Goal: Information Seeking & Learning: Learn about a topic

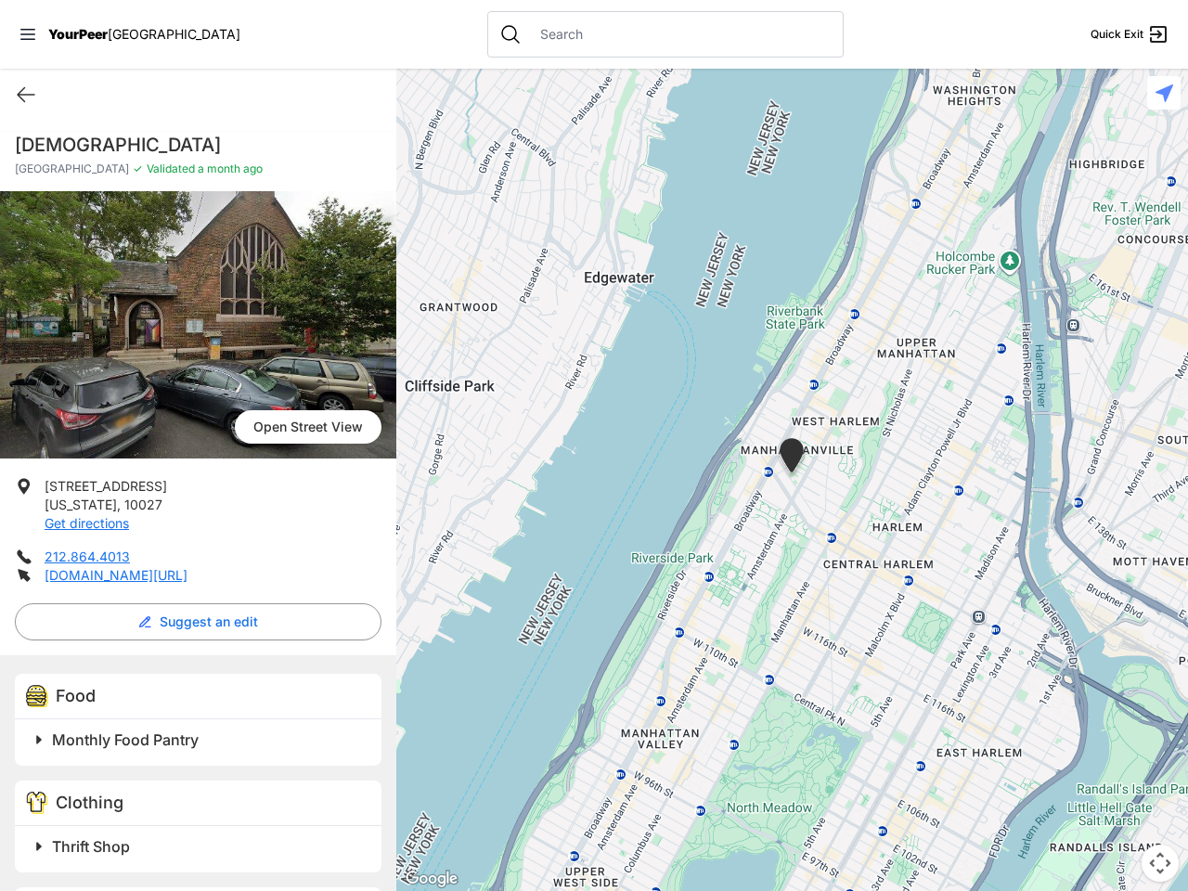
click at [28, 34] on icon at bounding box center [27, 34] width 15 height 11
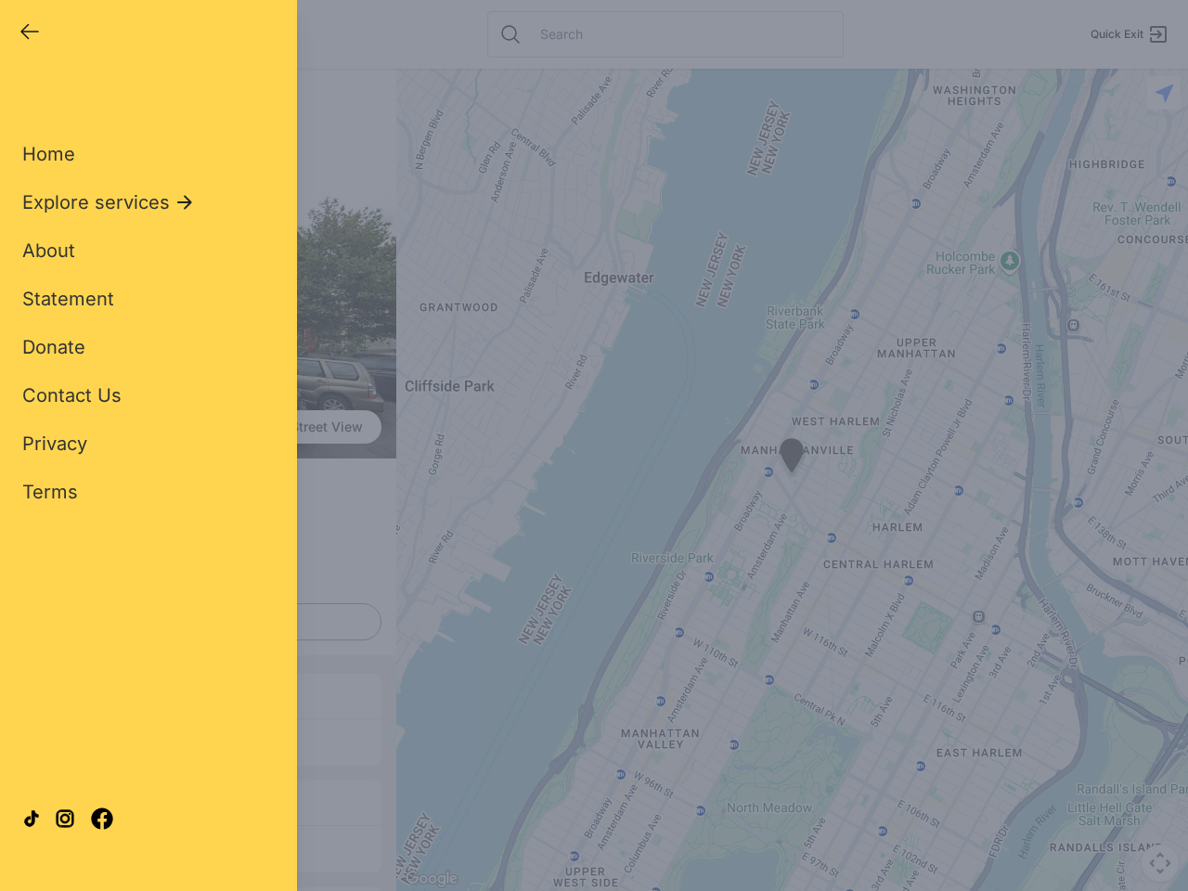
click at [26, 95] on div "Home Explore services About Statement Donate Contact Us Privacy Terms" at bounding box center [148, 293] width 253 height 423
click at [193, 622] on div "Single Adult Families Soup Kitchen Food Pantry Toiletries Restrooms Showers Lau…" at bounding box center [148, 425] width 253 height 687
click at [39, 740] on div "Single Adult Families Soup Kitchen Food Pantry Toiletries Restrooms Showers Lau…" at bounding box center [148, 425] width 253 height 687
click at [201, 740] on div "Single Adult Families Soup Kitchen Food Pantry Toiletries Restrooms Showers Lau…" at bounding box center [148, 425] width 253 height 687
click at [39, 847] on div at bounding box center [148, 819] width 253 height 100
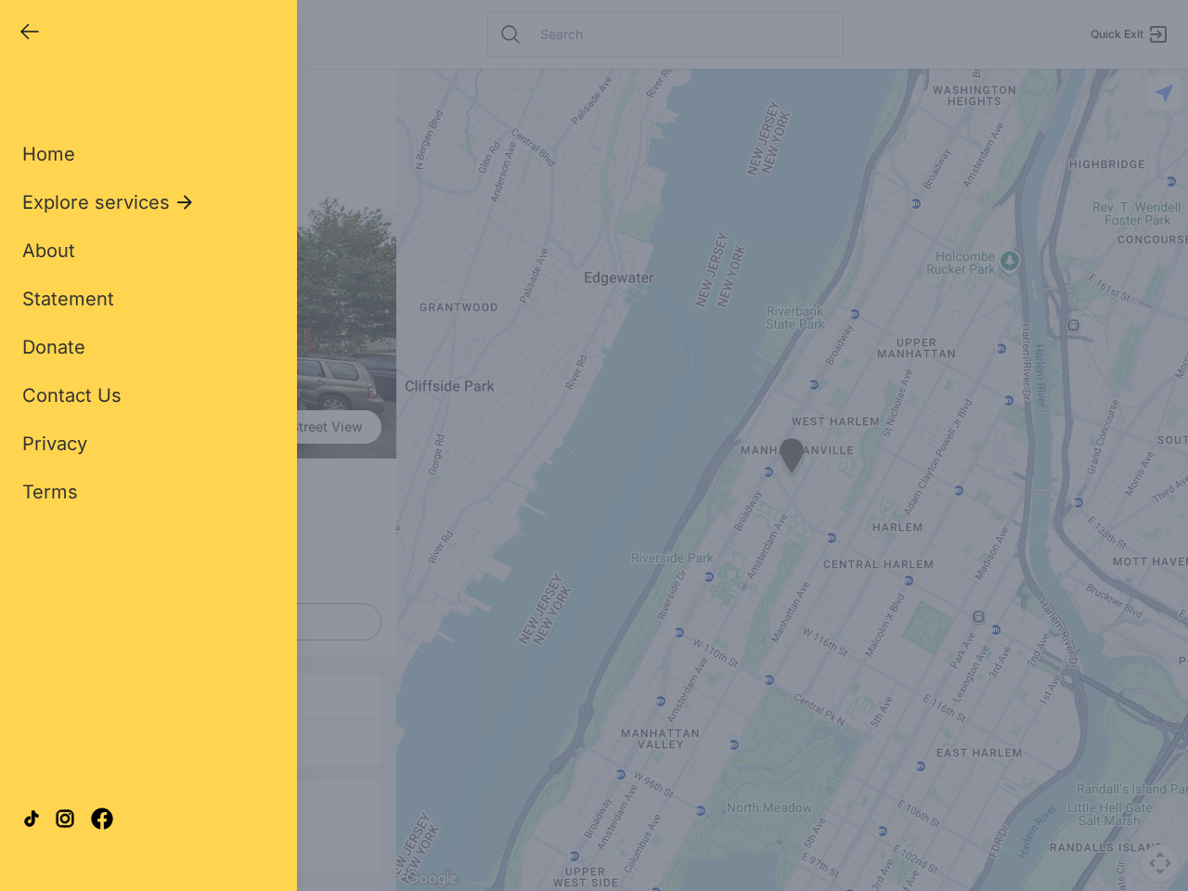
click at [201, 847] on div at bounding box center [148, 819] width 253 height 100
click at [792, 480] on div "Close panel YourPeer [GEOGRAPHIC_DATA] Quick Exit Single Adult Families Soup Ki…" at bounding box center [594, 445] width 1188 height 891
